Goal: Task Accomplishment & Management: Manage account settings

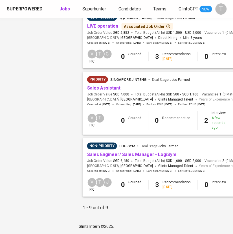
scroll to position [460, 20]
click at [102, 86] on link "Sales Assistant" at bounding box center [103, 88] width 33 height 5
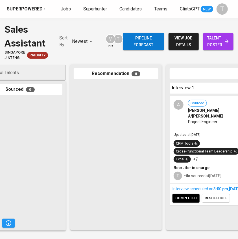
scroll to position [0, 125]
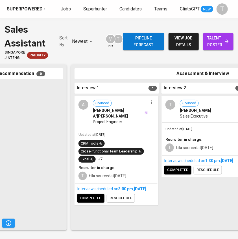
click at [184, 114] on span "Sales Executive" at bounding box center [194, 116] width 28 height 6
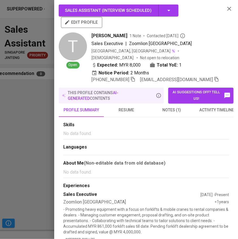
click at [167, 107] on span "notes (1)" at bounding box center [171, 110] width 38 height 7
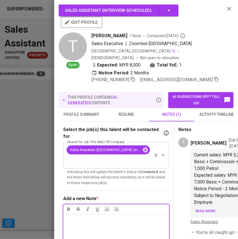
scroll to position [0, 3]
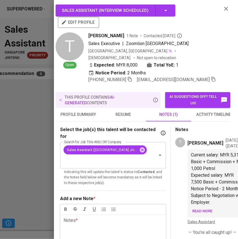
click at [29, 105] on div at bounding box center [119, 119] width 238 height 239
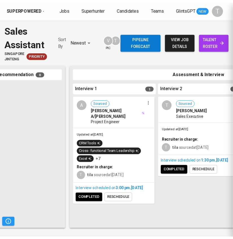
scroll to position [0, 0]
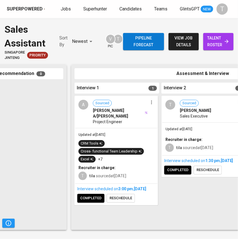
click at [217, 43] on span "talent roster" at bounding box center [218, 42] width 21 height 14
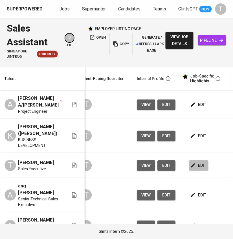
click at [201, 167] on span "edit" at bounding box center [198, 165] width 15 height 7
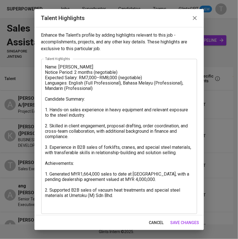
scroll to position [0, 202]
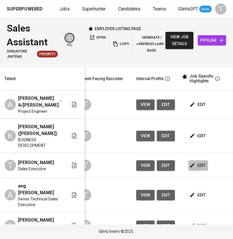
click at [194, 163] on span "edit" at bounding box center [198, 165] width 15 height 7
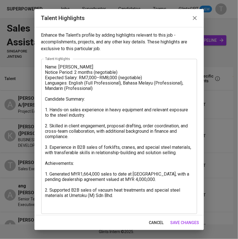
drag, startPoint x: 24, startPoint y: 55, endPoint x: 21, endPoint y: 56, distance: 2.9
